Goal: Ask a question

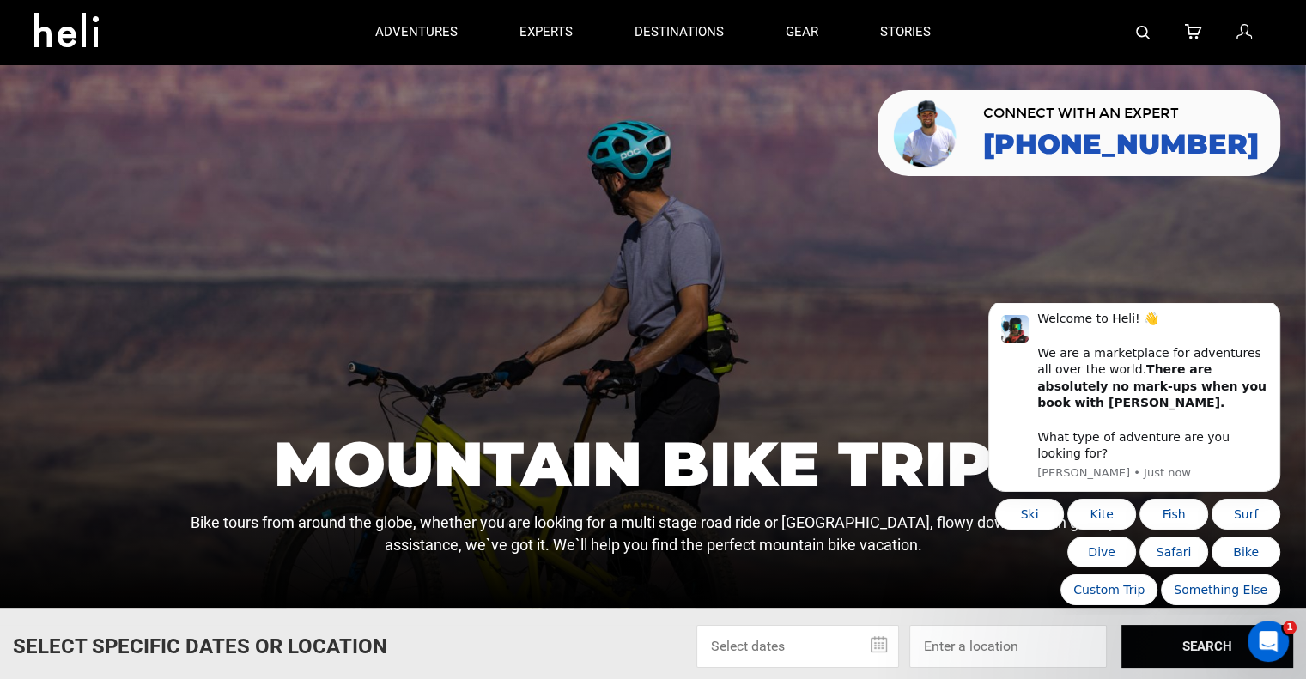
click at [1242, 29] on icon at bounding box center [1242, 32] width 15 height 22
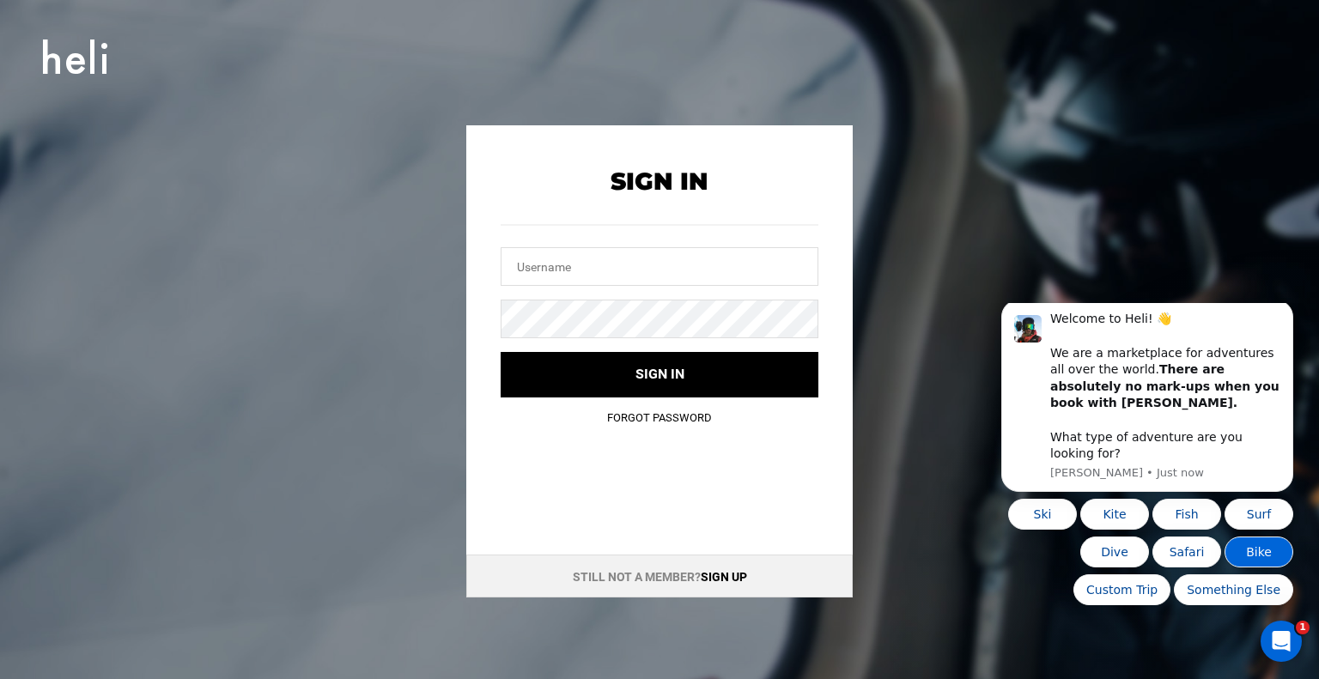
click at [1283, 553] on button "Bike" at bounding box center [1258, 552] width 69 height 31
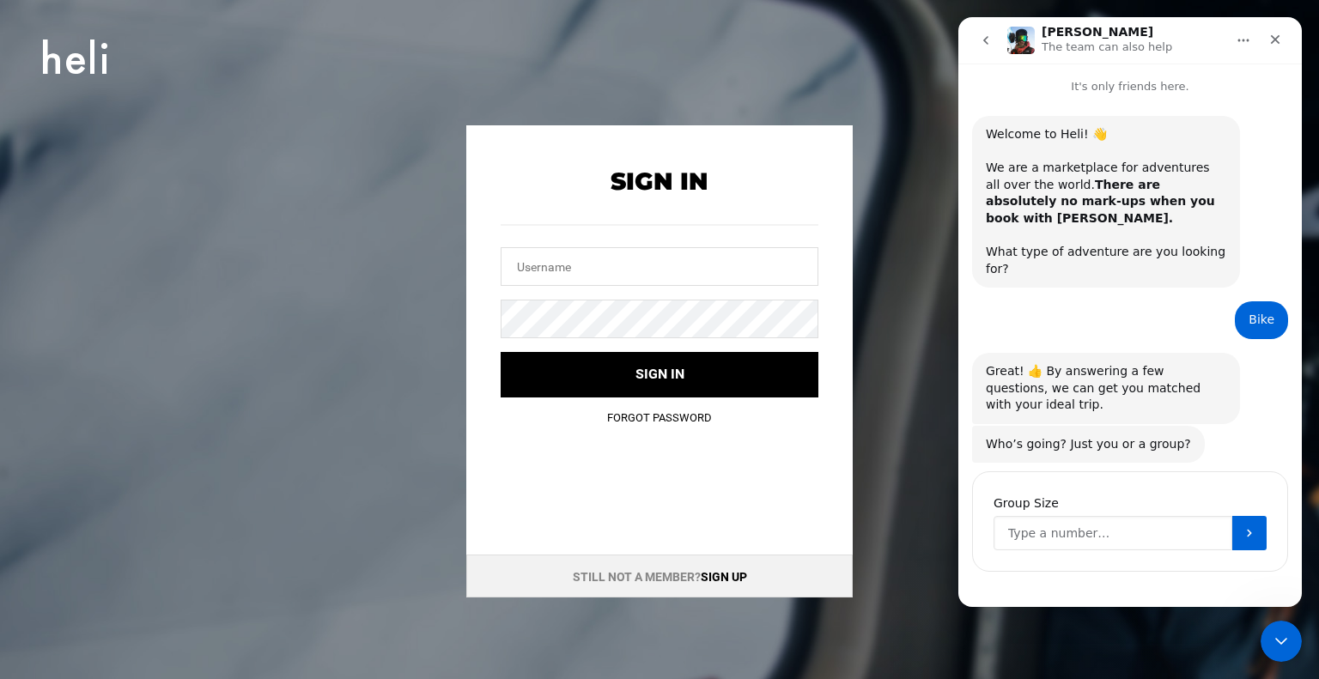
click at [1105, 516] on input "Group Size" at bounding box center [1112, 533] width 239 height 34
type input "6"
click at [1246, 526] on icon "Submit" at bounding box center [1249, 533] width 14 height 14
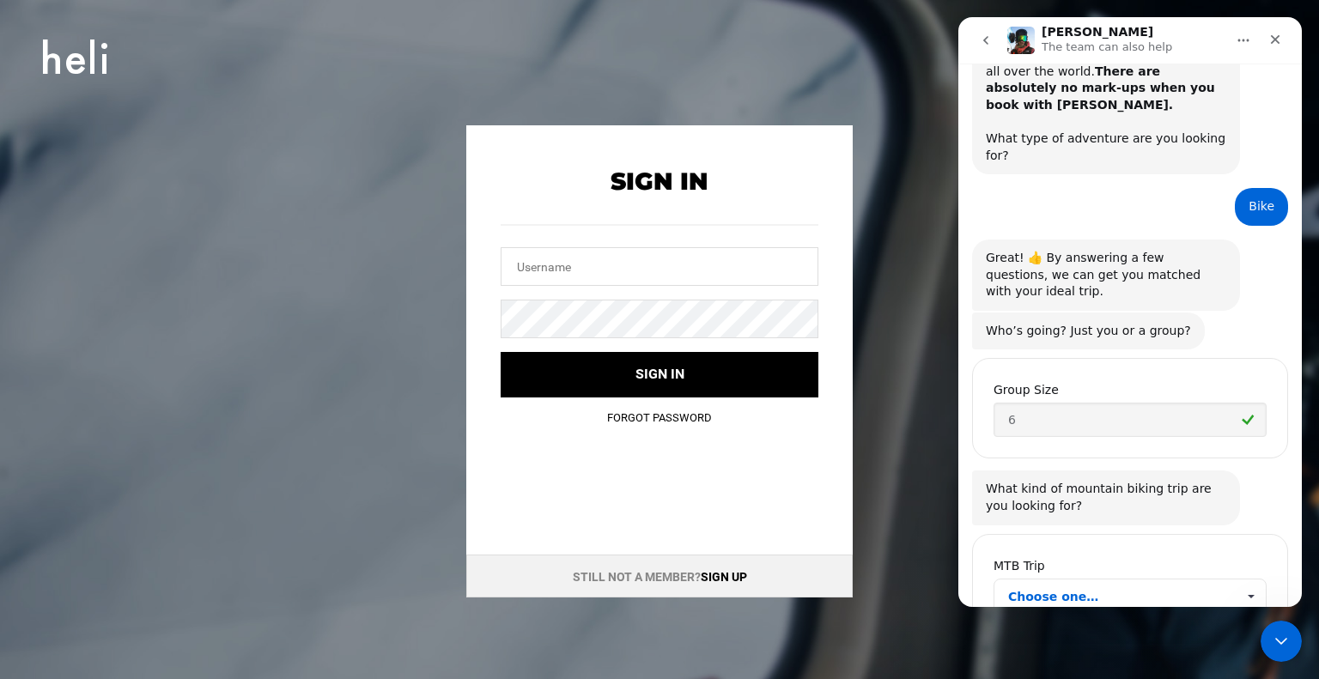
scroll to position [136, 0]
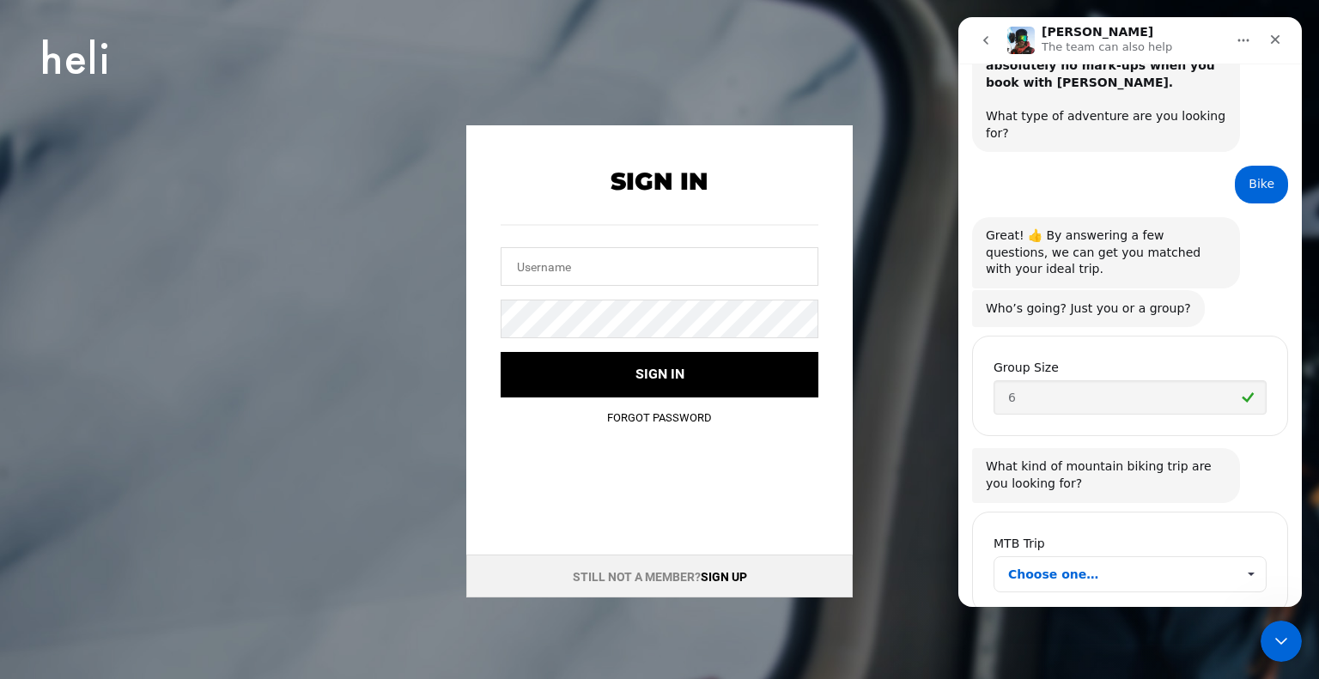
click at [1070, 557] on span "Choose one…" at bounding box center [1121, 574] width 227 height 34
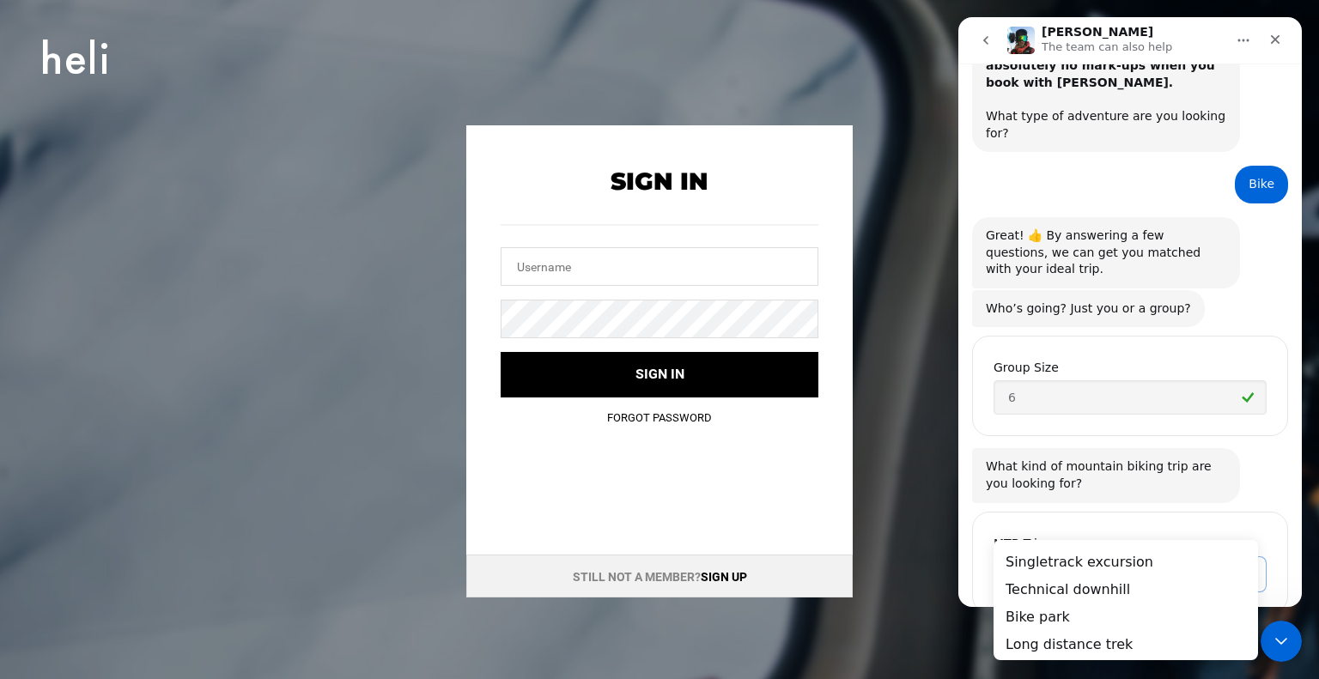
scroll to position [0, 0]
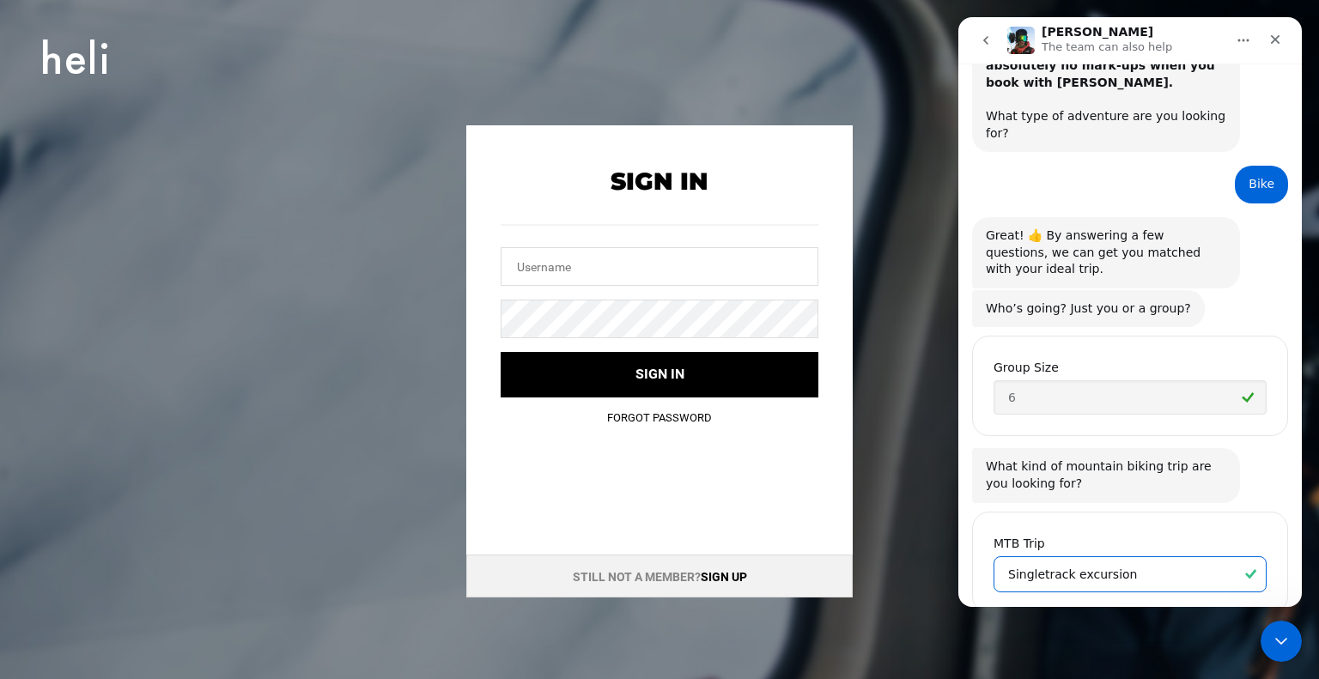
click at [1070, 557] on span "Singletrack excursion" at bounding box center [1121, 574] width 227 height 34
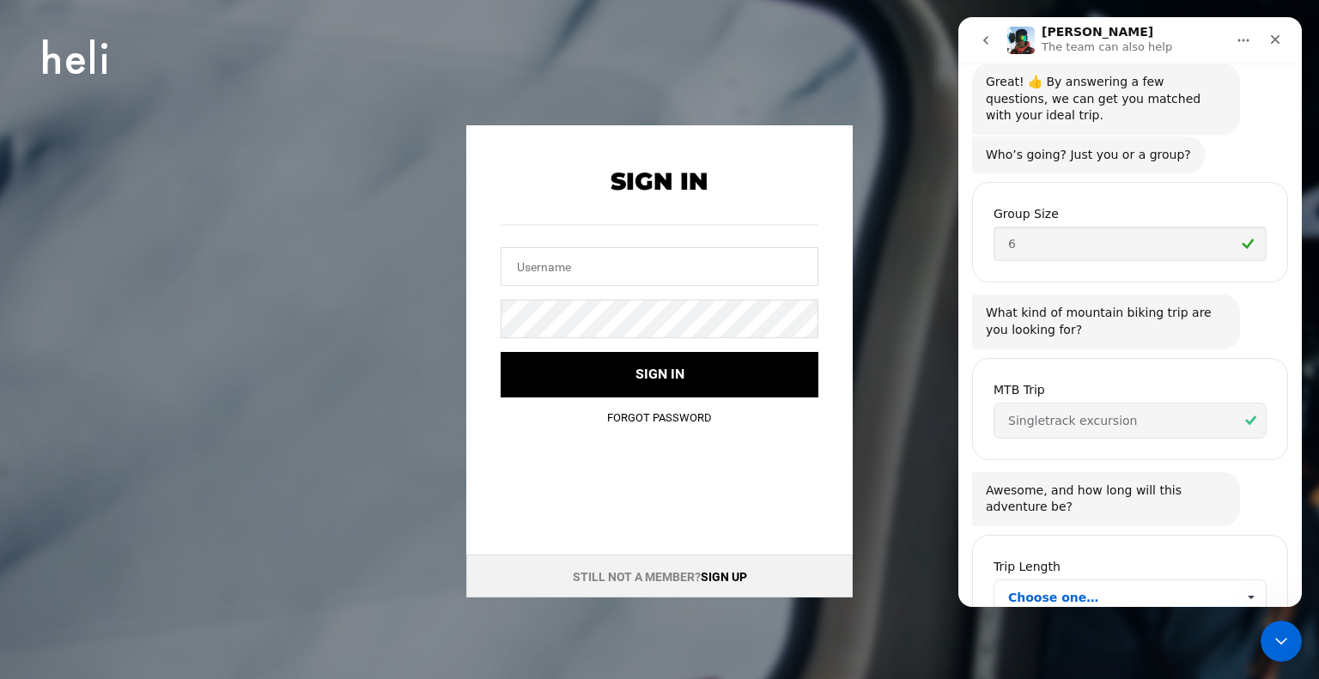
scroll to position [312, 0]
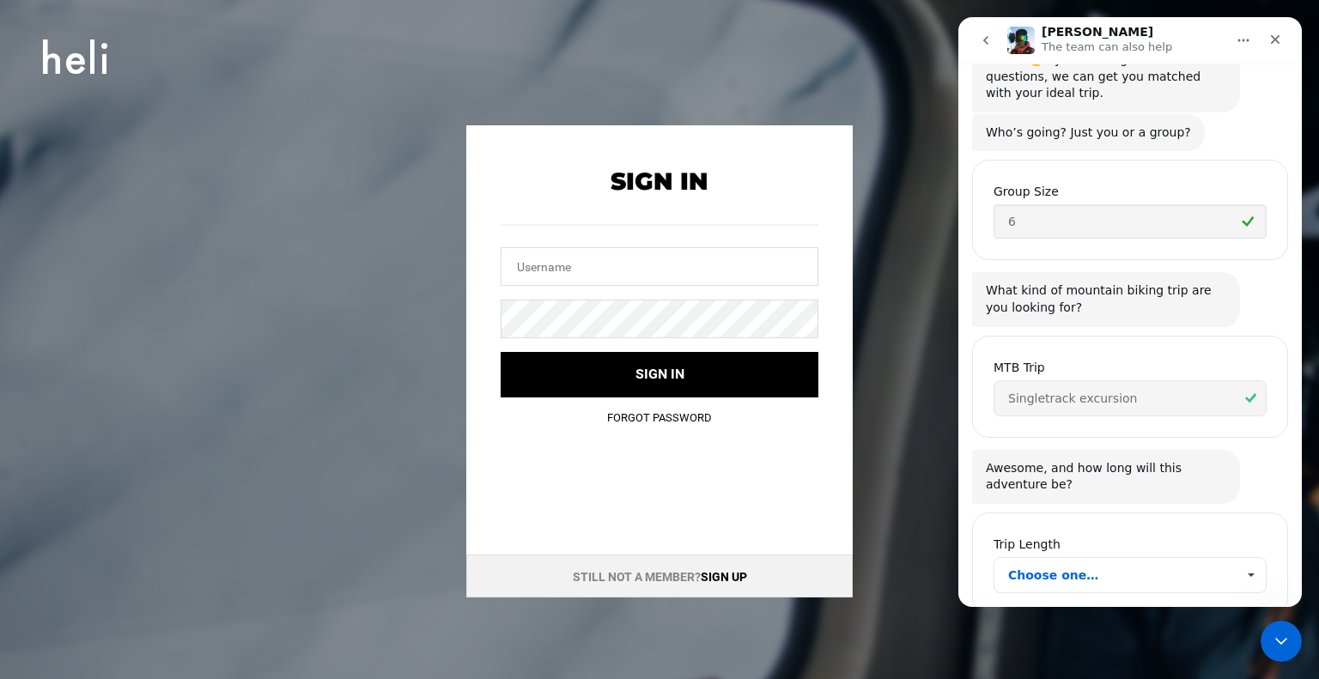
click at [1070, 558] on span "Choose one…" at bounding box center [1121, 575] width 227 height 34
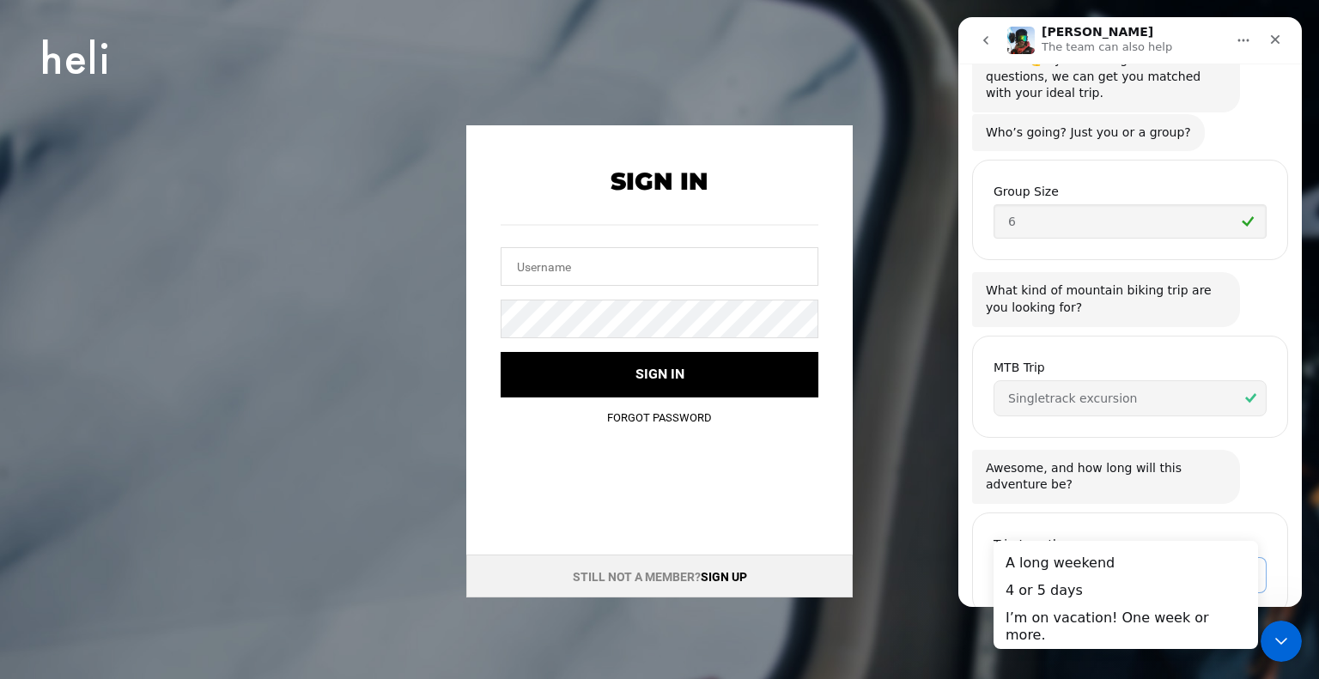
scroll to position [0, 0]
click at [1053, 591] on div "4 or 5 days" at bounding box center [1124, 590] width 264 height 27
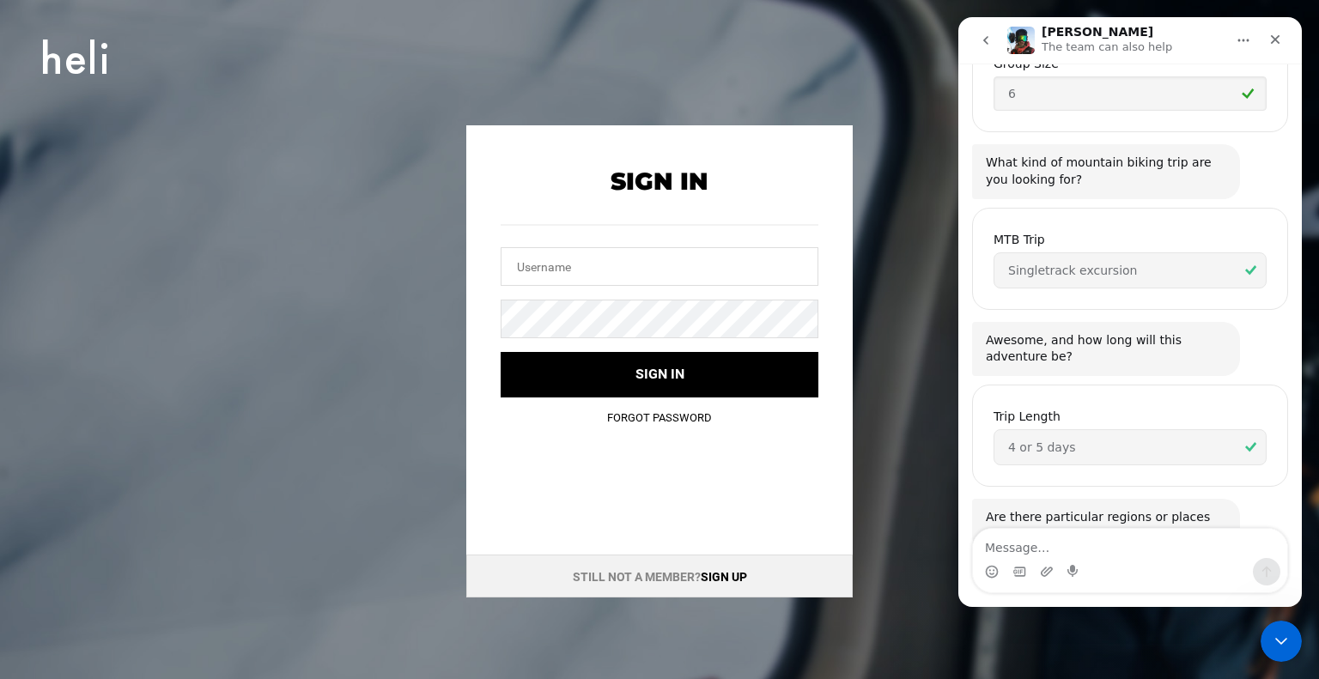
scroll to position [446, 0]
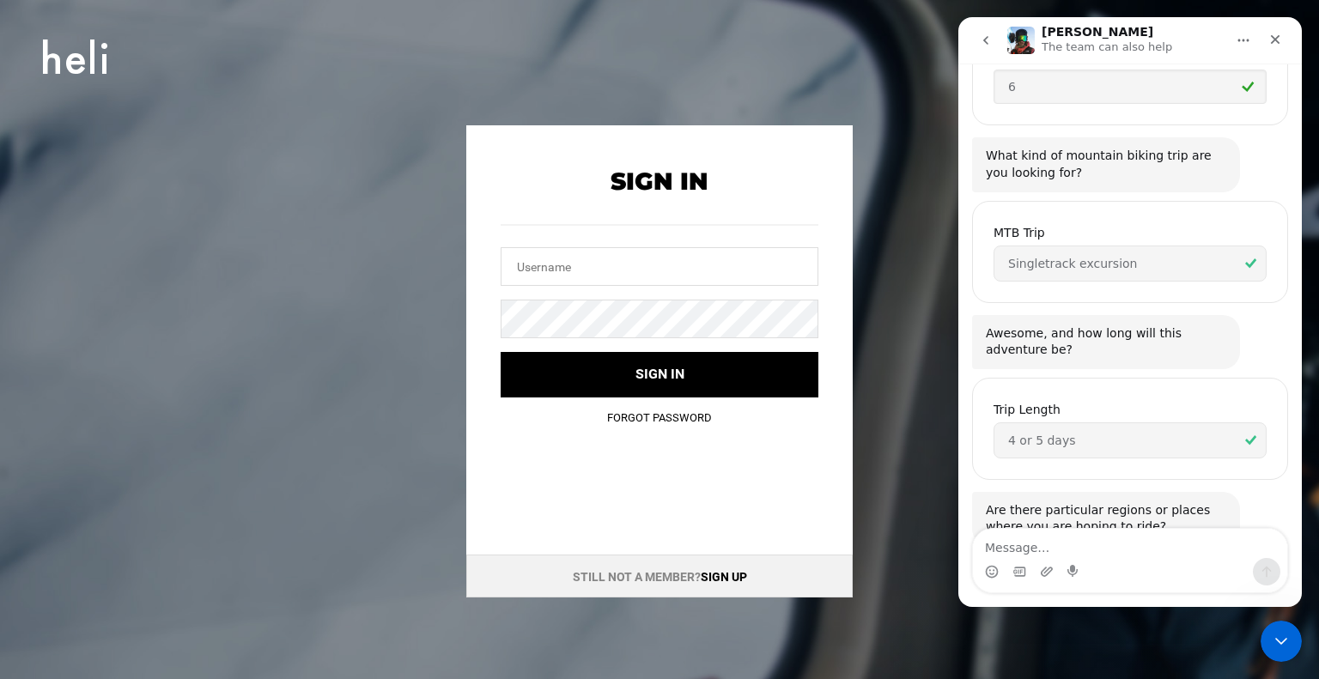
click at [1040, 544] on textarea "Message…" at bounding box center [1130, 543] width 314 height 29
type textarea "Dolomites"
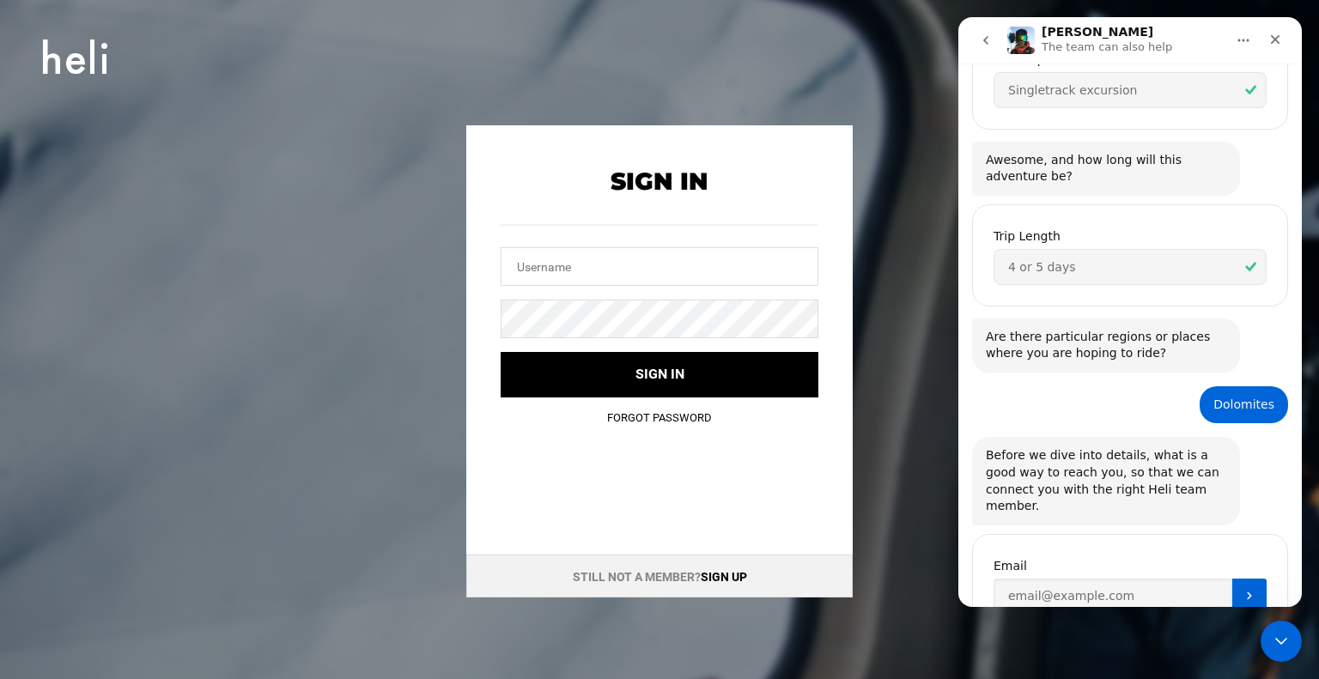
scroll to position [622, 0]
click at [1160, 576] on input "Enter your email" at bounding box center [1112, 593] width 239 height 34
type input "[EMAIL_ADDRESS][DOMAIN_NAME]"
click at [1242, 586] on icon "Submit" at bounding box center [1249, 593] width 14 height 14
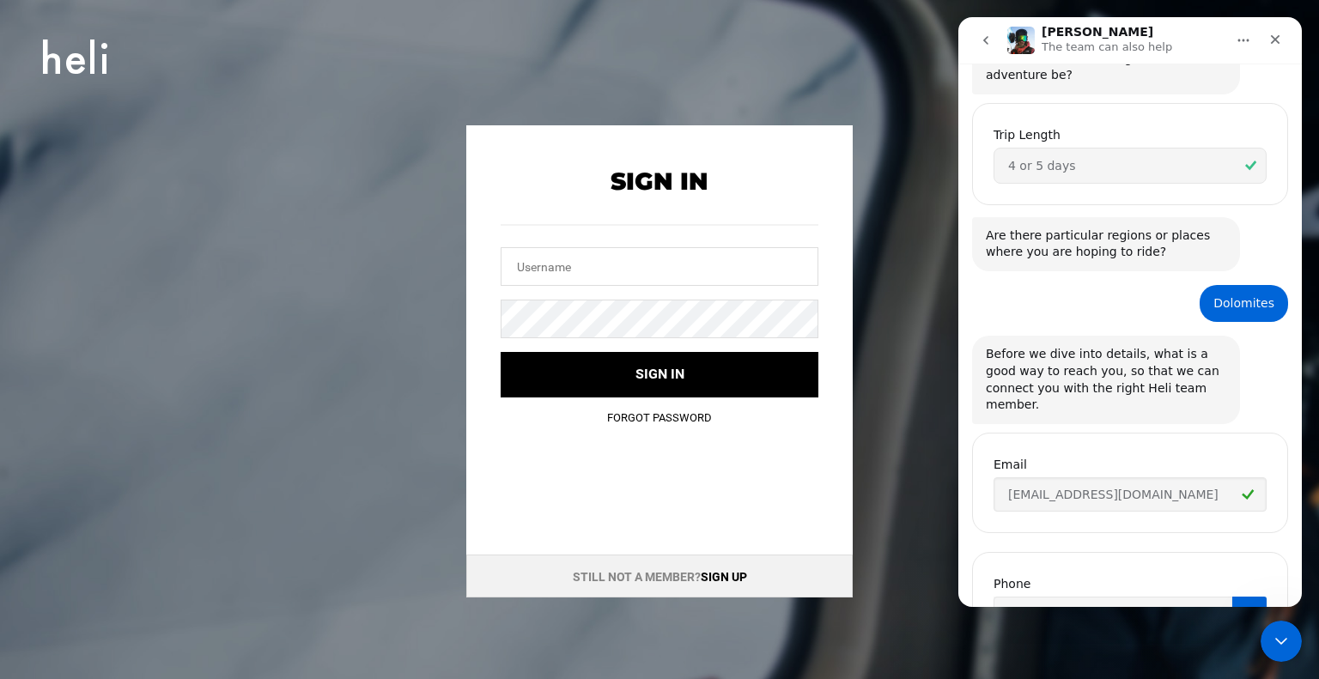
scroll to position [742, 0]
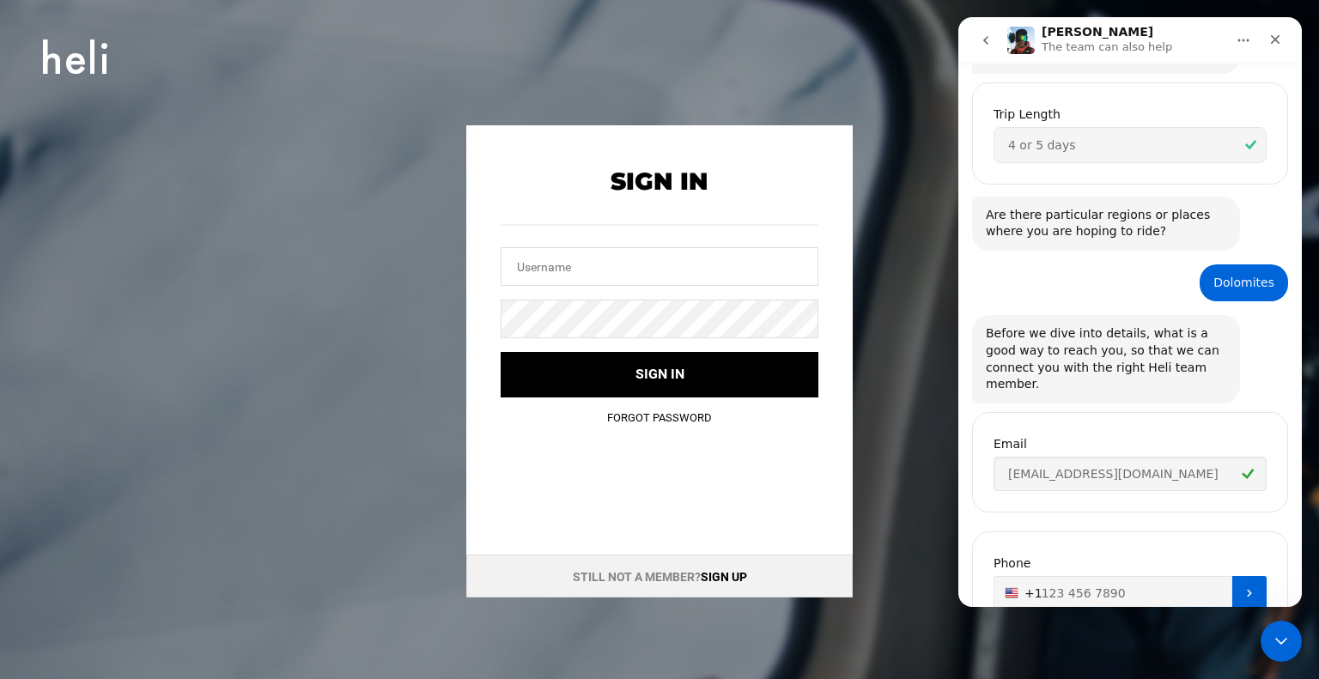
click at [1137, 576] on input "+1" at bounding box center [1129, 593] width 273 height 34
type input "[PHONE_NUMBER]"
click at [1242, 586] on icon "Submit" at bounding box center [1249, 593] width 14 height 14
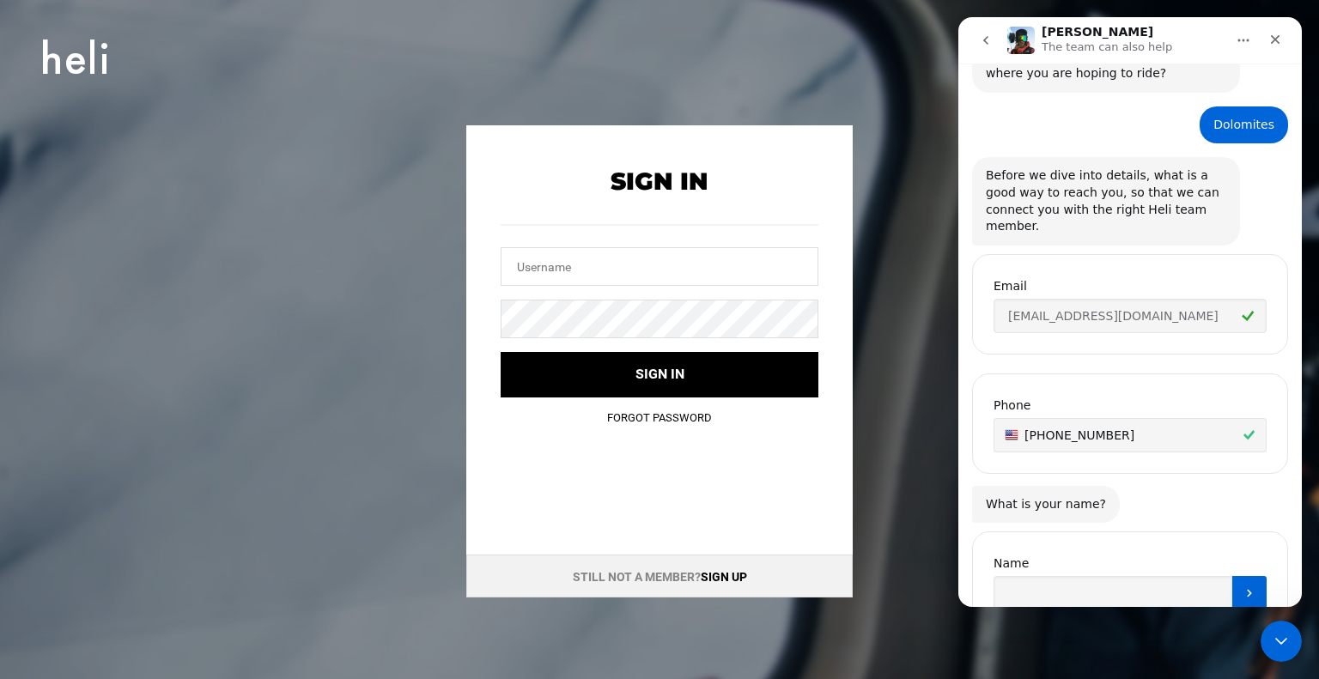
scroll to position [900, 0]
click at [1059, 576] on input "Name" at bounding box center [1112, 593] width 239 height 34
click at [1074, 576] on input "Name" at bounding box center [1112, 593] width 239 height 34
type input "[PERSON_NAME]"
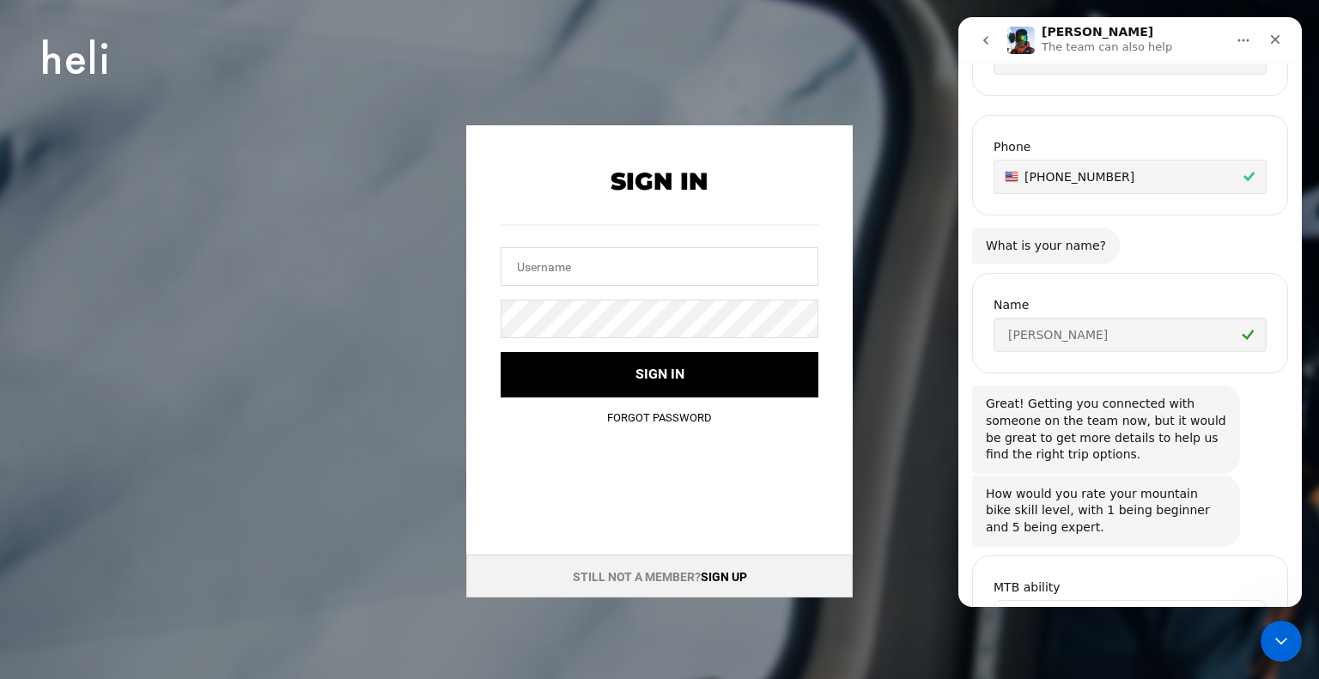
scroll to position [1182, 0]
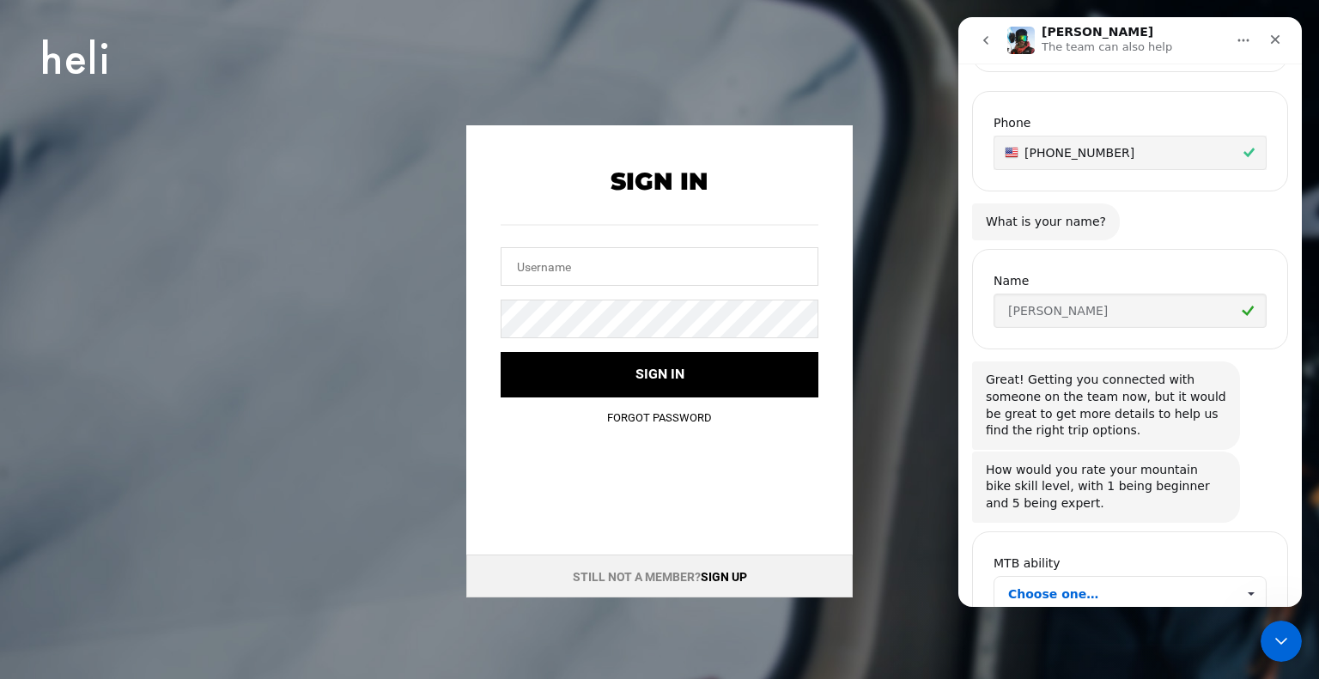
click at [1112, 577] on span "Choose one…" at bounding box center [1121, 594] width 227 height 34
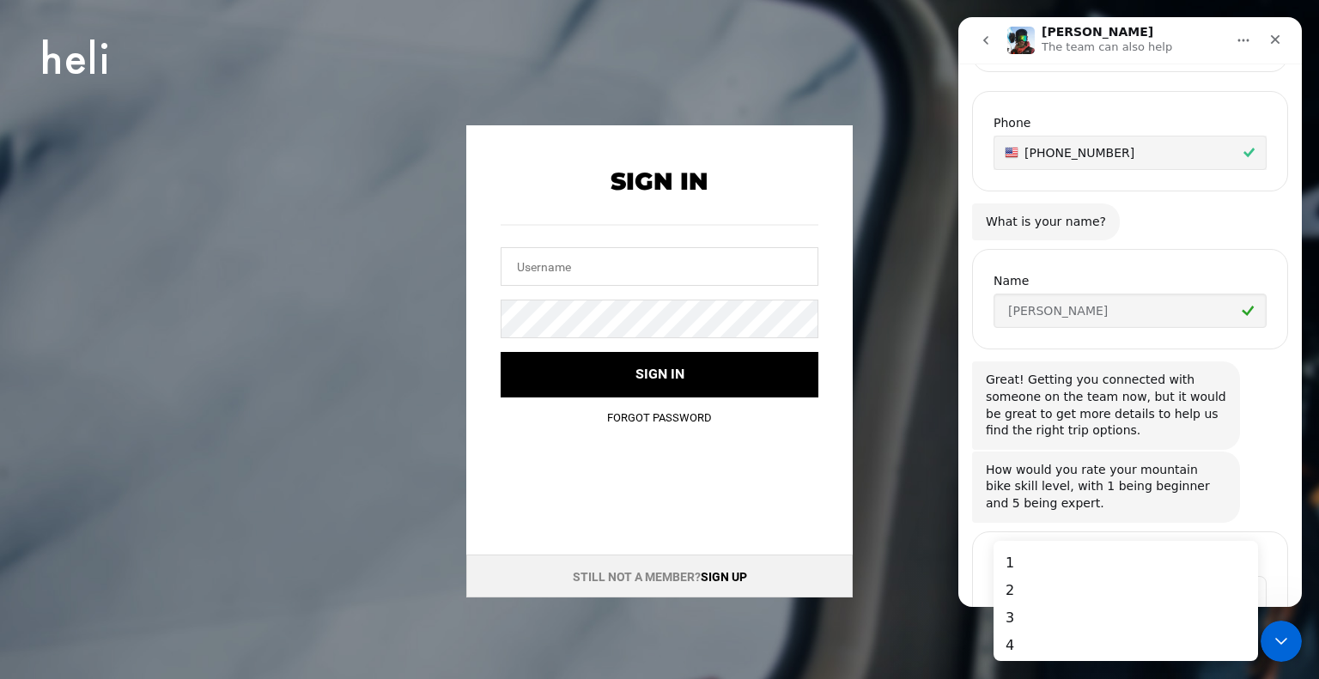
scroll to position [0, 0]
click at [1026, 593] on div "2" at bounding box center [1124, 590] width 264 height 27
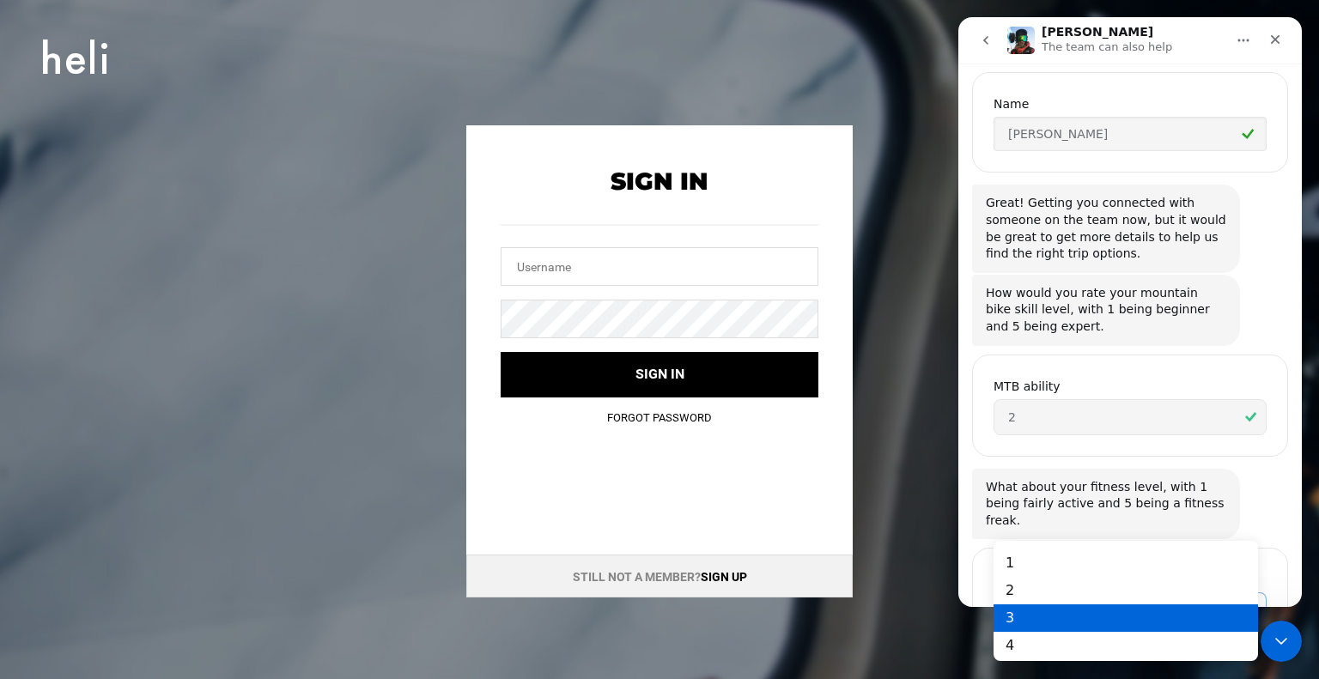
click at [1026, 618] on div "3" at bounding box center [1124, 617] width 264 height 27
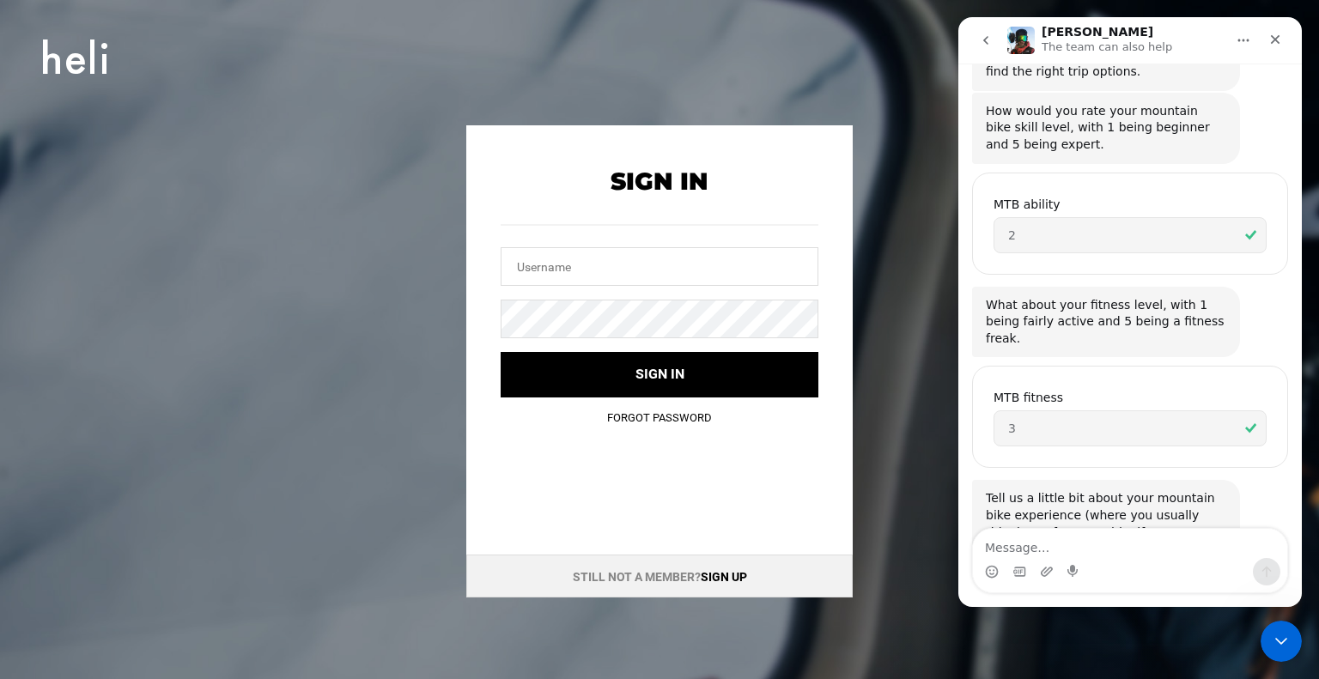
scroll to position [1544, 0]
click at [1070, 535] on textarea "Message…" at bounding box center [1130, 543] width 314 height 29
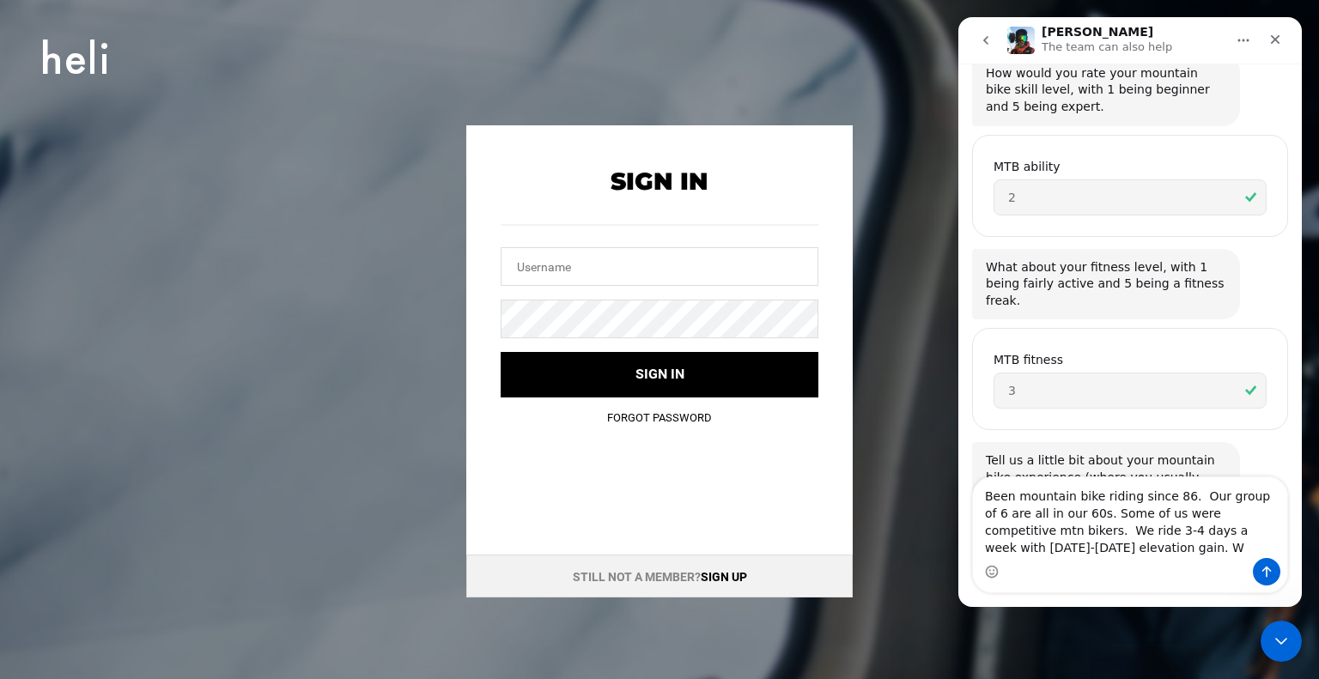
scroll to position [1596, 0]
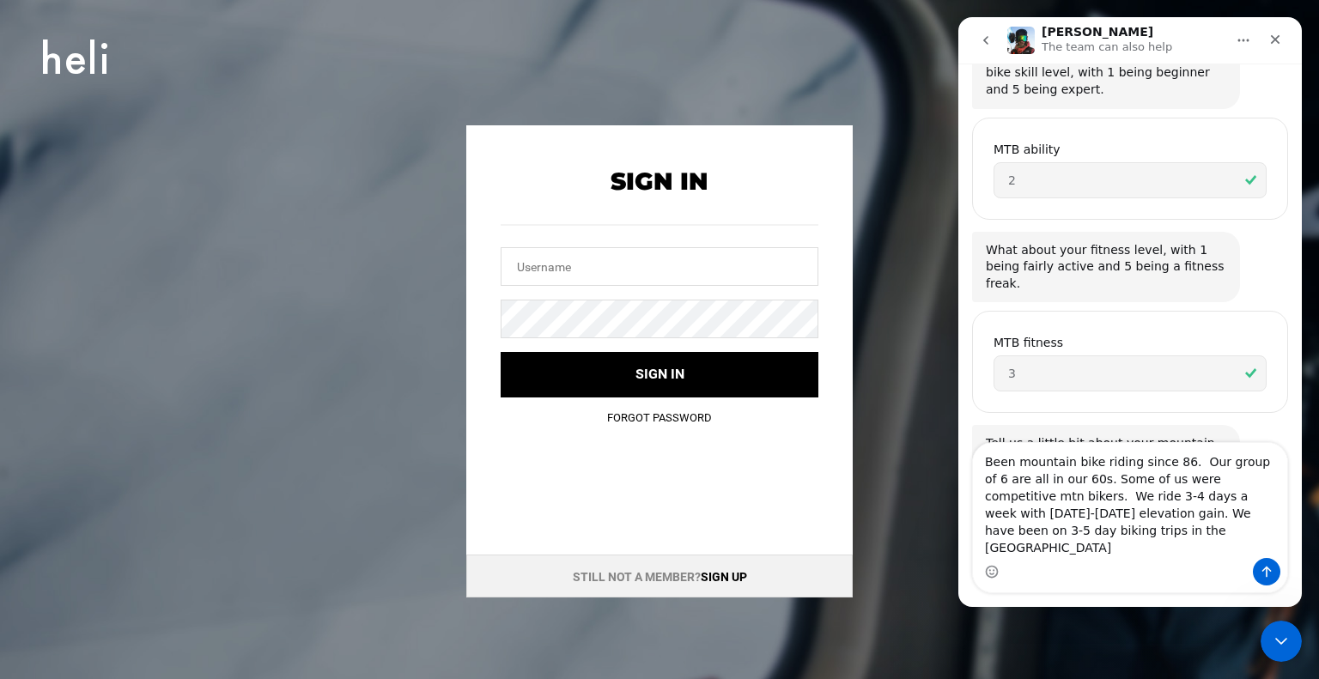
type textarea "Been mountain bike riding since 86. Our group of 6 are all in our 60s. Some of …"
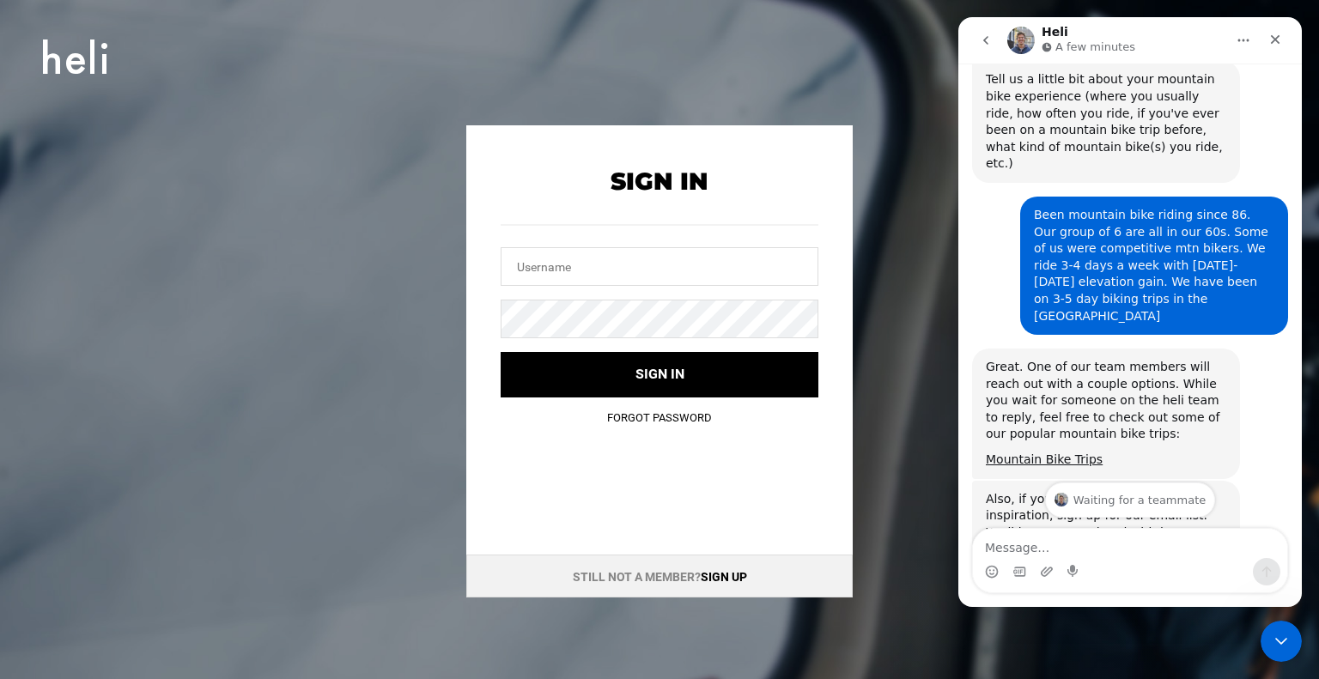
scroll to position [2131, 0]
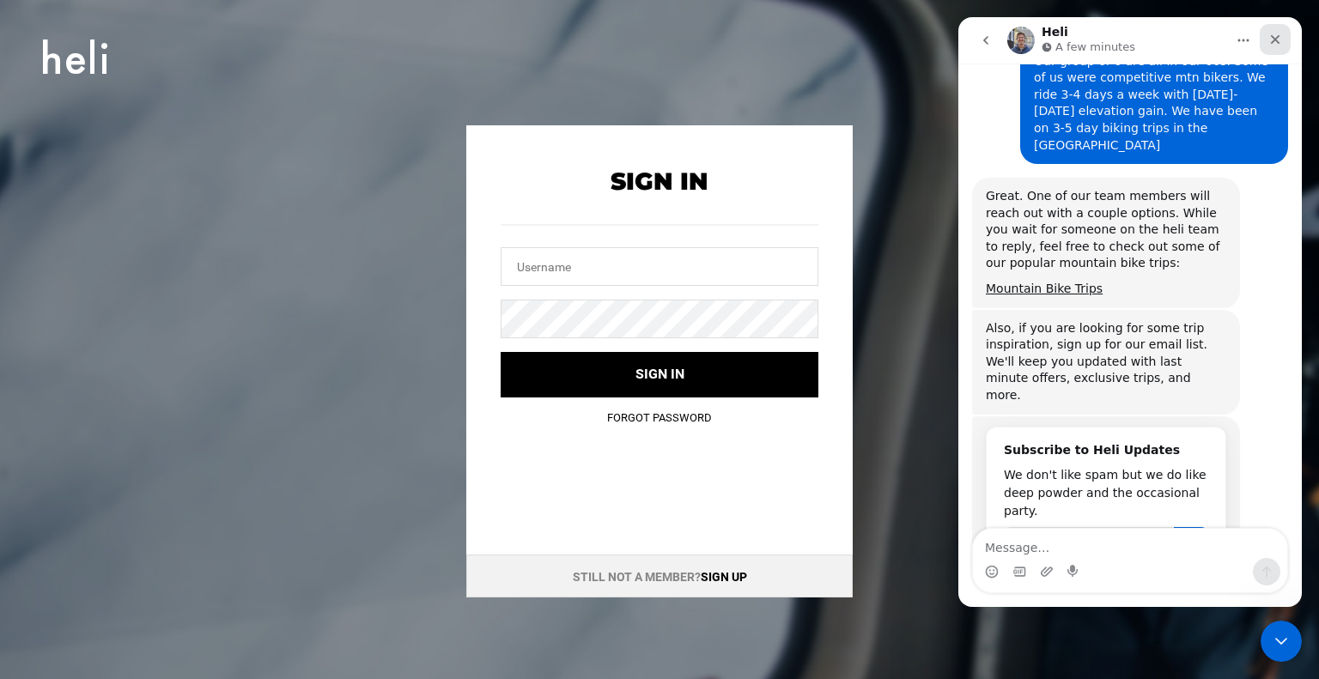
click at [1275, 40] on icon "Close" at bounding box center [1275, 39] width 9 height 9
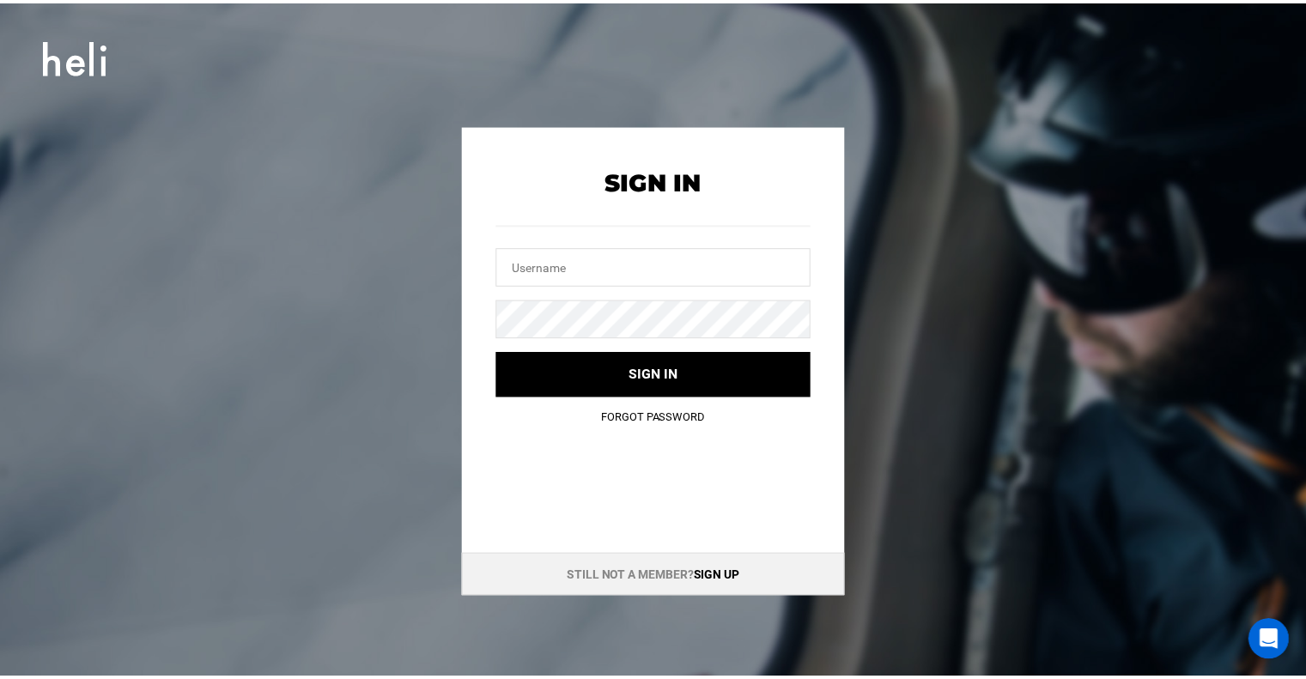
scroll to position [2132, 0]
